Goal: Task Accomplishment & Management: Manage account settings

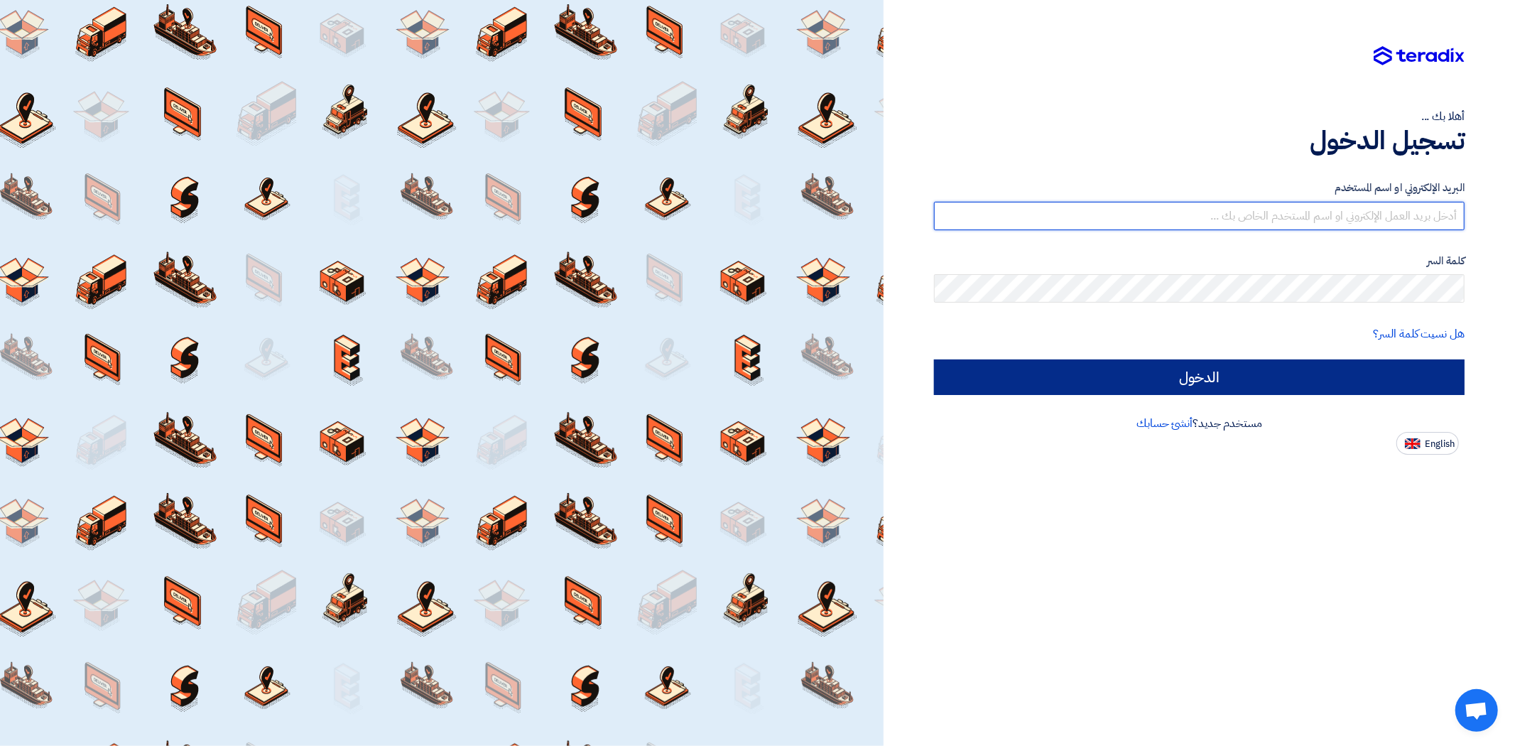
type input "[DOMAIN_NAME][EMAIL_ADDRESS][DOMAIN_NAME]"
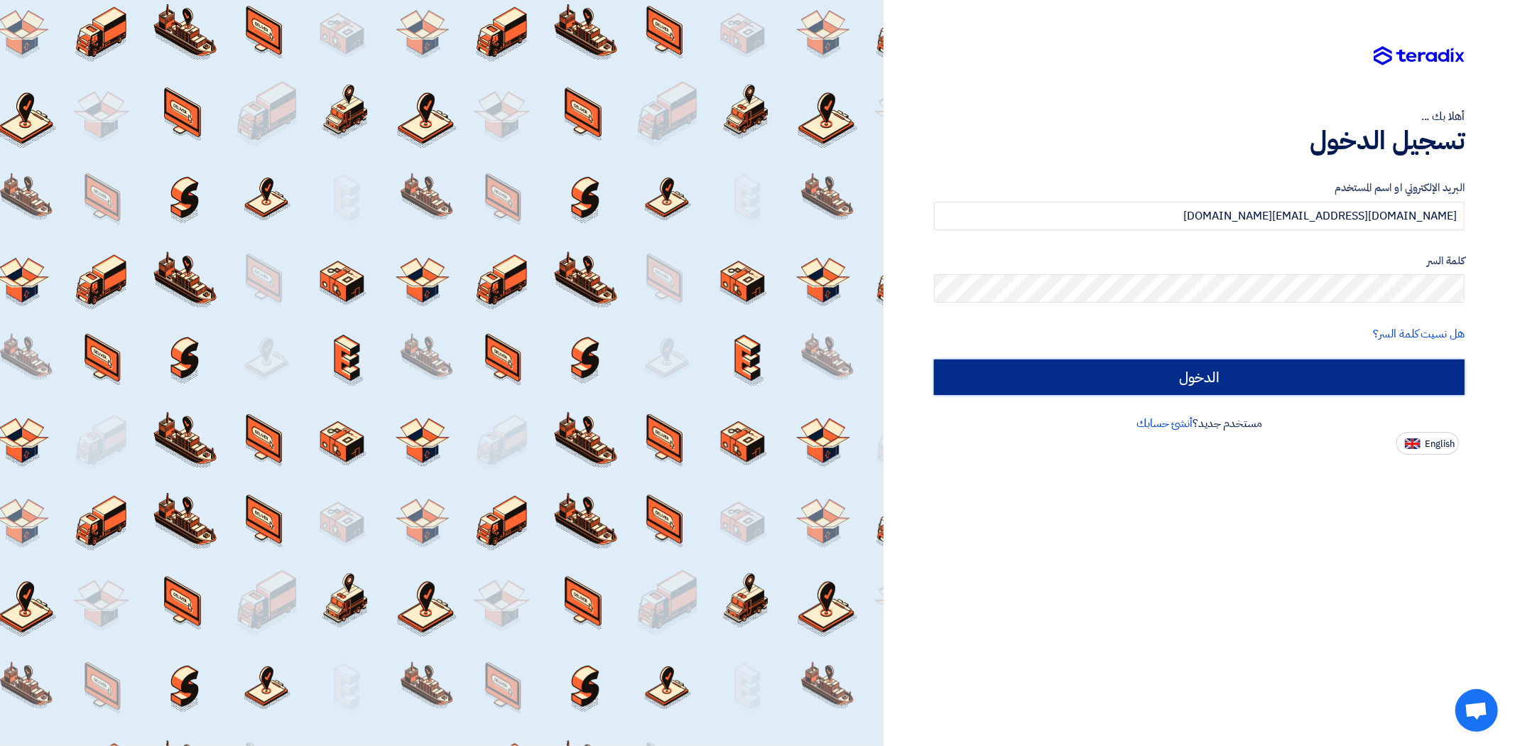
click at [1248, 377] on input "الدخول" at bounding box center [1199, 378] width 531 height 36
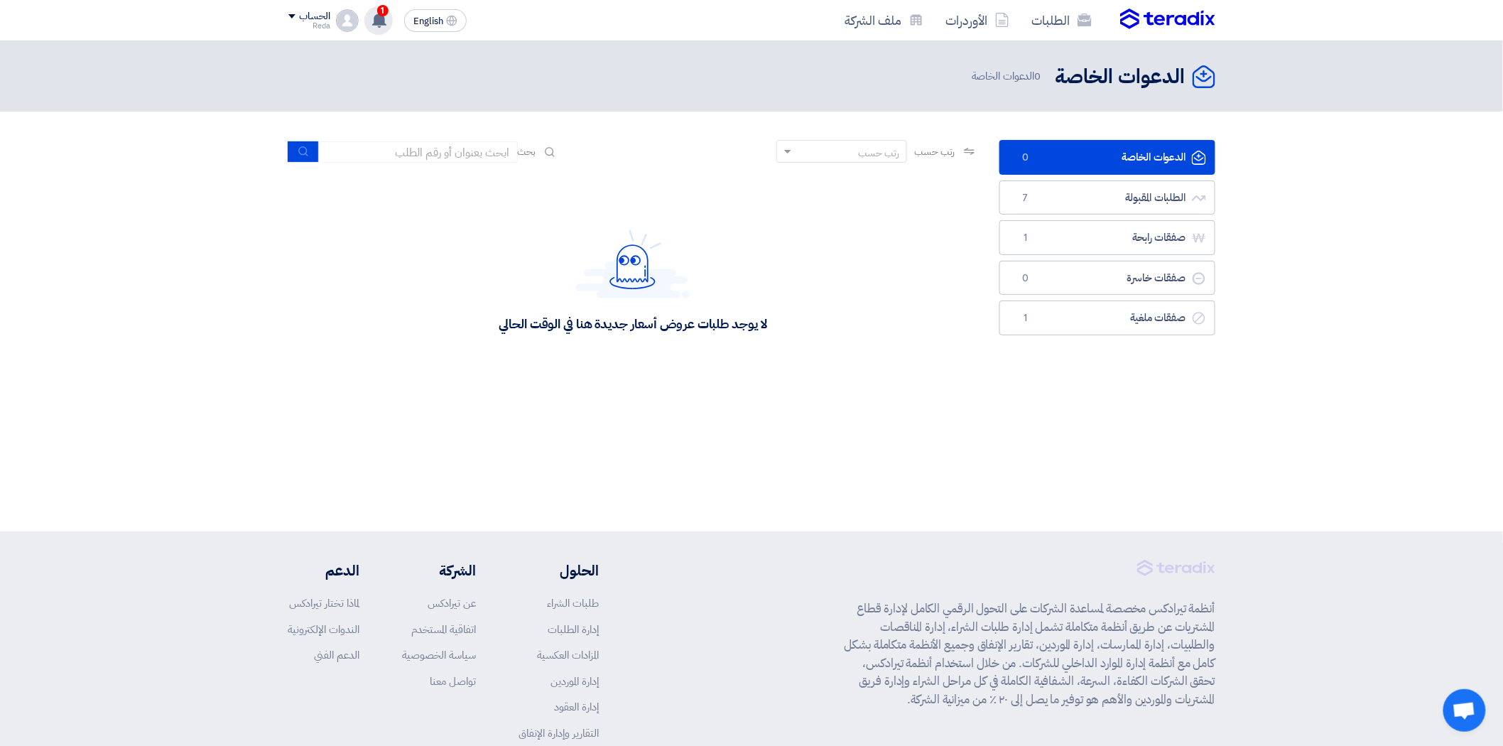
click at [388, 19] on div "1 تم مشاهدة العرض المقدم للطلب "شبكات ري ( أدارة الزراعة )" من قبل العميل 17 mi…" at bounding box center [378, 20] width 28 height 28
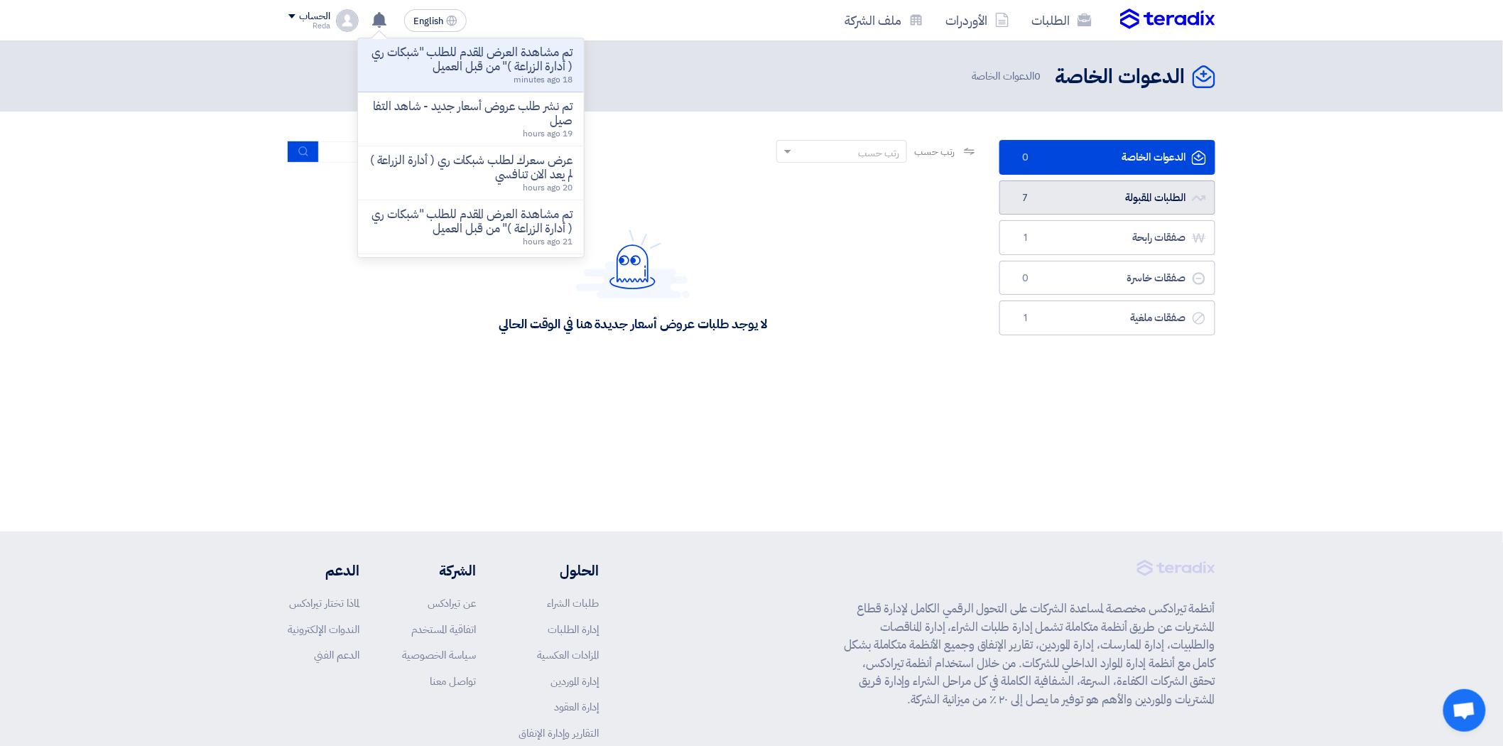
click at [1085, 201] on link "الطلبات المقبولة الطلبات المقبولة 7" at bounding box center [1108, 197] width 216 height 35
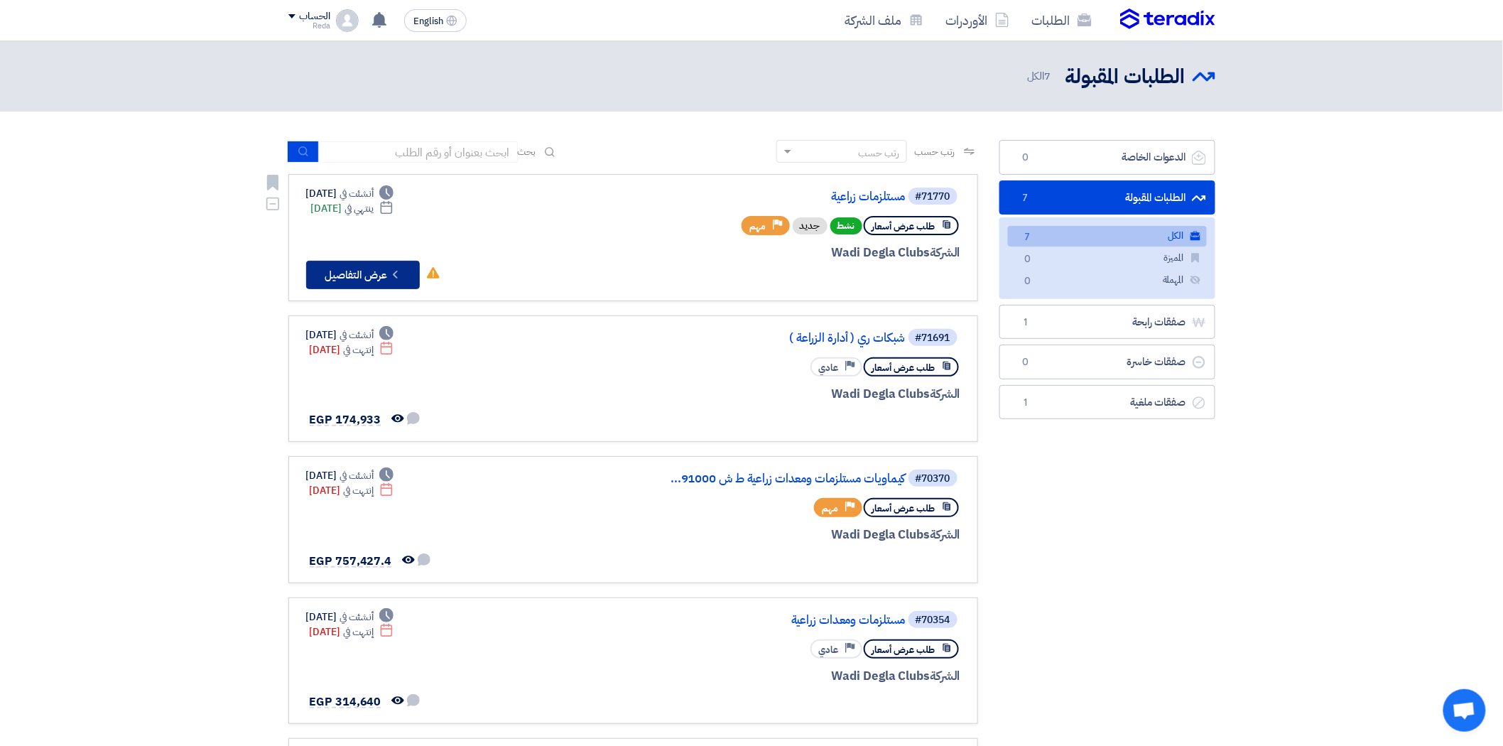
click at [340, 279] on button "Check details عرض التفاصيل" at bounding box center [363, 275] width 114 height 28
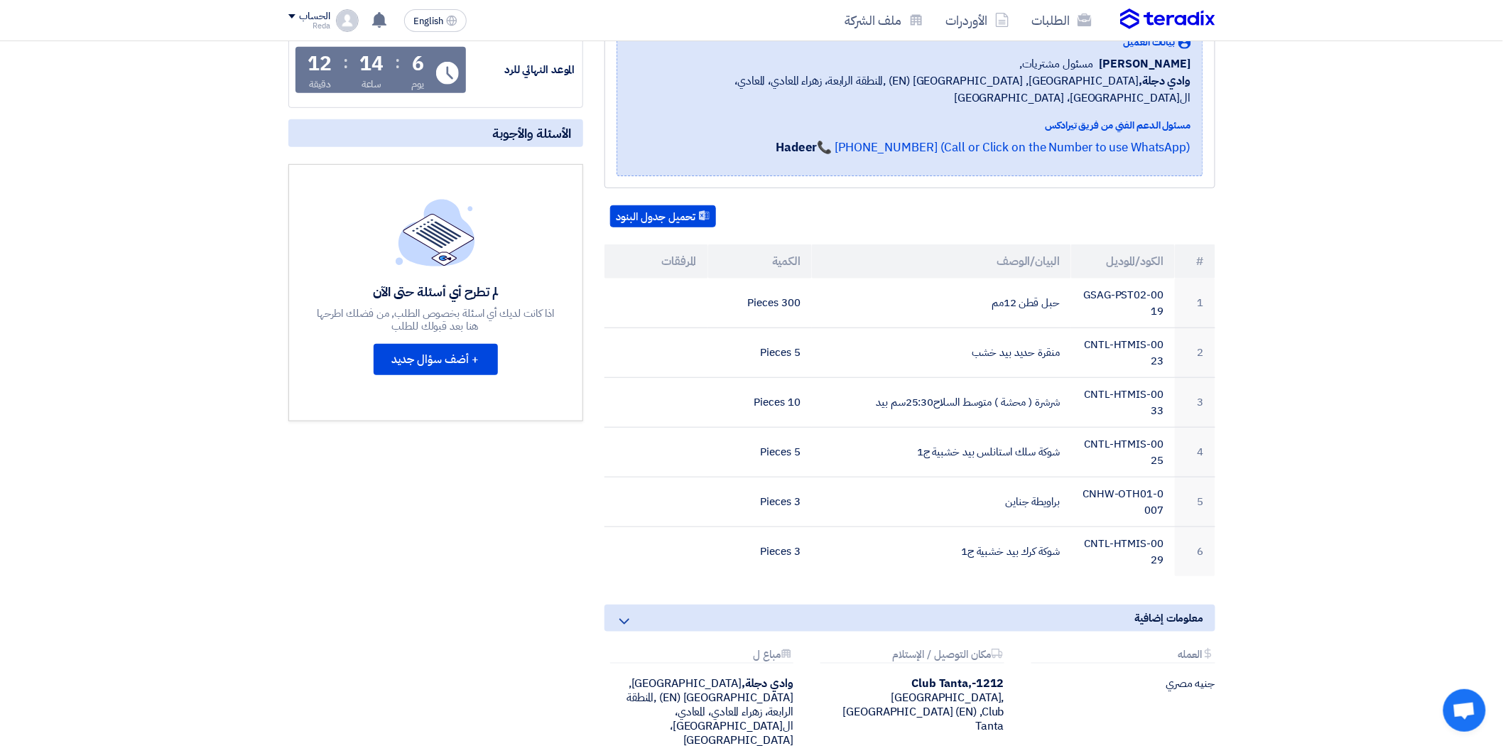
scroll to position [79, 0]
